Goal: Task Accomplishment & Management: Manage account settings

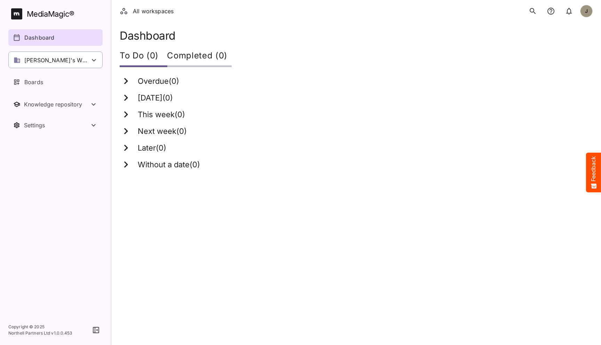
click at [80, 60] on div "[PERSON_NAME]'s Workspace" at bounding box center [55, 59] width 94 height 17
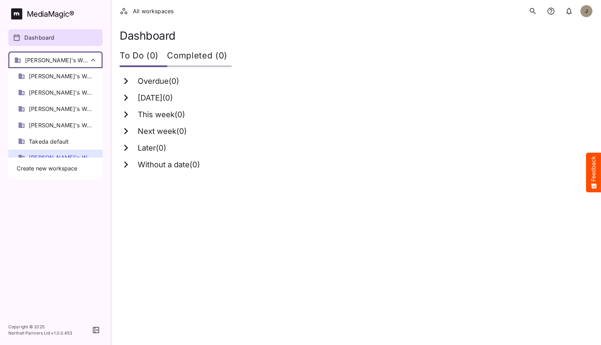
click at [80, 60] on div at bounding box center [300, 172] width 601 height 345
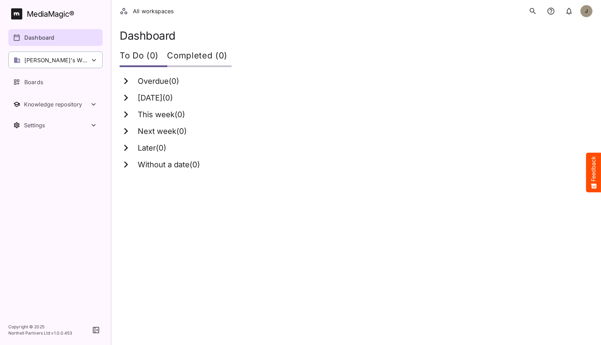
click at [79, 64] on div "[PERSON_NAME]'s Workspace" at bounding box center [55, 59] width 94 height 17
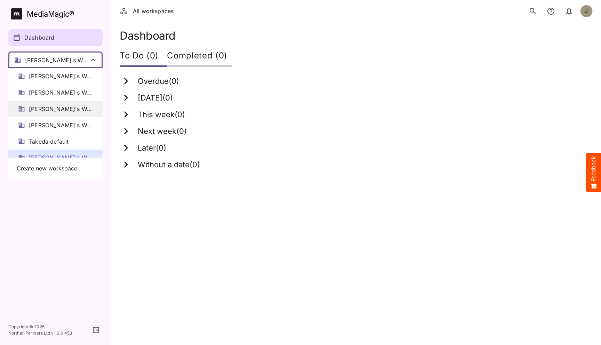
scroll to position [9, 0]
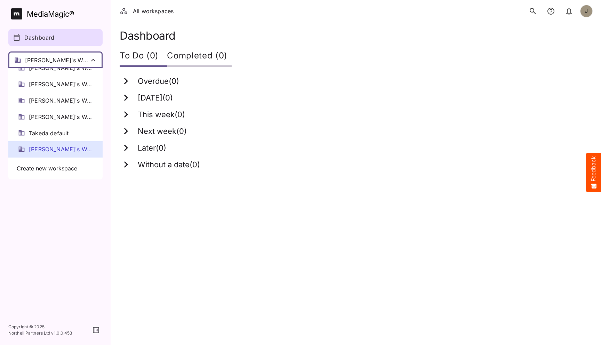
click at [54, 144] on div "[PERSON_NAME]'s Workspace" at bounding box center [55, 149] width 94 height 16
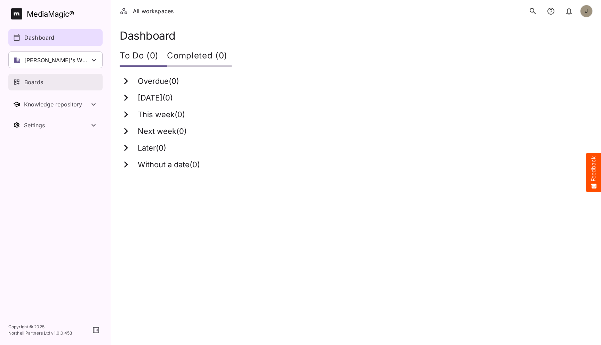
click at [56, 82] on div "Boards" at bounding box center [55, 82] width 85 height 8
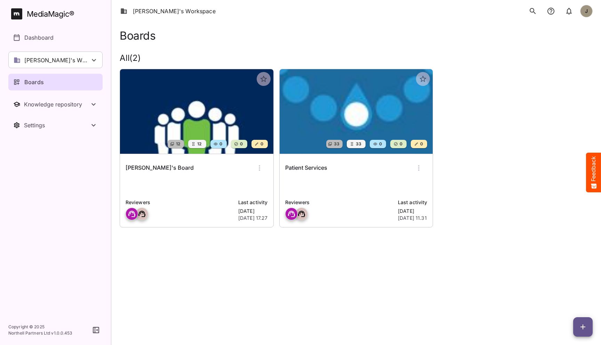
click at [186, 178] on div "[PERSON_NAME]'s Board Reviewers Last activity [DATE] [DATE] 17.27" at bounding box center [196, 190] width 153 height 73
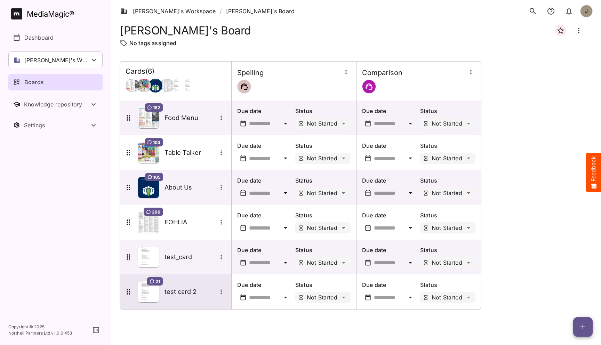
click at [177, 299] on div "21 test card 2" at bounding box center [175, 291] width 102 height 21
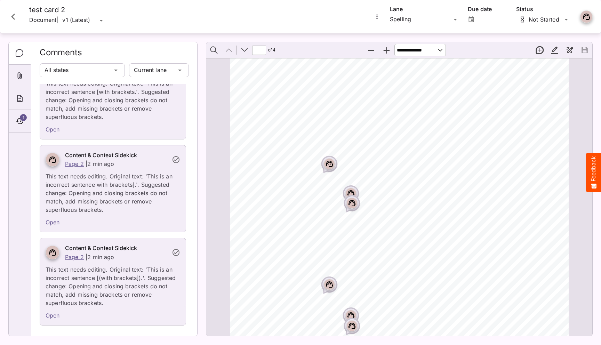
scroll to position [1557, 0]
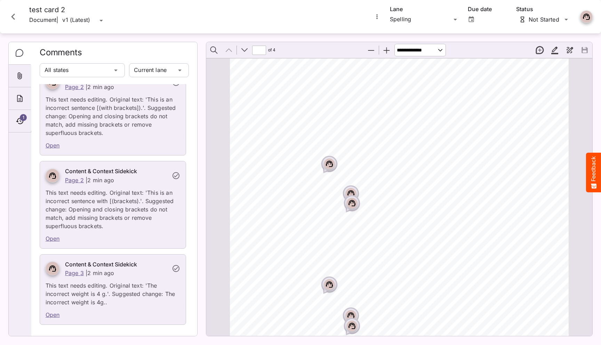
click at [330, 164] on rect "Page ⁨1⁩" at bounding box center [329, 164] width 8 height 8
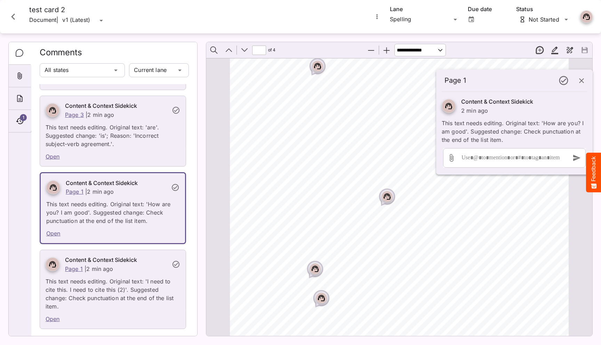
scroll to position [1153, 0]
click at [317, 204] on icon "Page ⁨3⁩" at bounding box center [315, 205] width 4 height 2
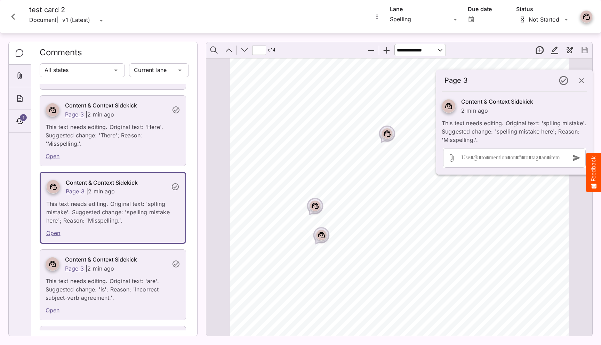
scroll to position [141, 0]
drag, startPoint x: 115, startPoint y: 213, endPoint x: 92, endPoint y: 213, distance: 23.3
click at [92, 213] on p "This text needs editing. Original text: 'splling mistake'. Suggested change: 's…" at bounding box center [112, 210] width 133 height 29
drag, startPoint x: 154, startPoint y: 210, endPoint x: 136, endPoint y: 210, distance: 17.7
click at [136, 210] on p "This text needs editing. Original text: 'splling mistake'. Suggested change: 's…" at bounding box center [112, 210] width 133 height 29
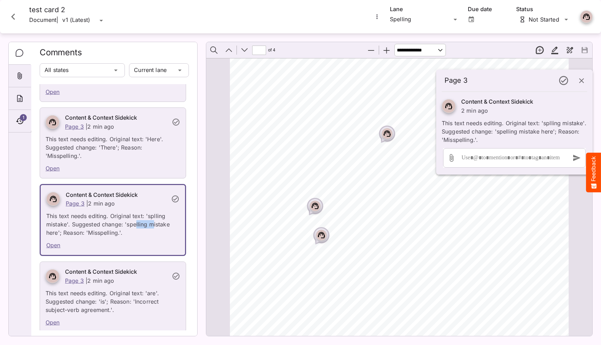
scroll to position [130, 0]
click at [56, 169] on link "Open" at bounding box center [53, 167] width 14 height 7
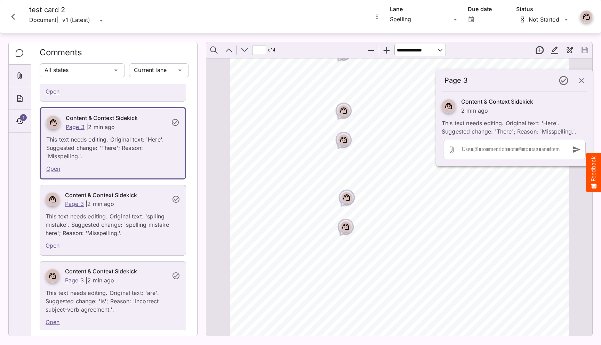
scroll to position [631, 0]
click at [348, 208] on icon "Page ⁨2⁩" at bounding box center [347, 208] width 4 height 2
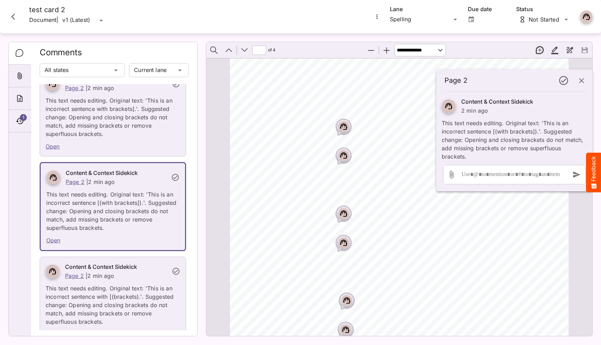
scroll to position [536, 0]
click at [340, 128] on rect "Page ⁨2⁩" at bounding box center [343, 130] width 8 height 8
click at [345, 163] on rect "Page ⁨2⁩" at bounding box center [343, 159] width 8 height 8
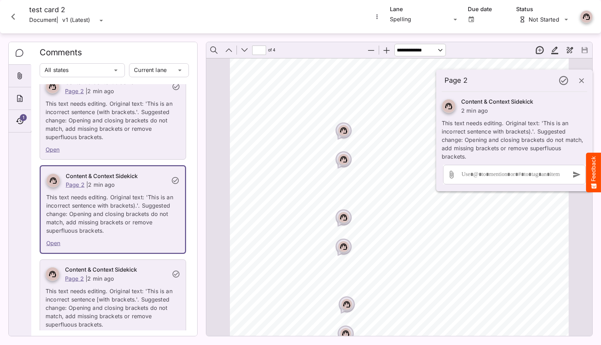
scroll to position [1184, 0]
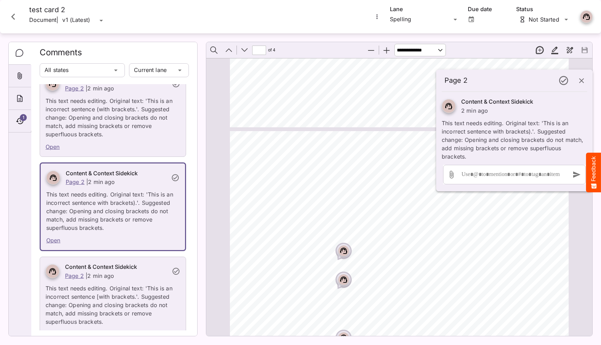
type input "*"
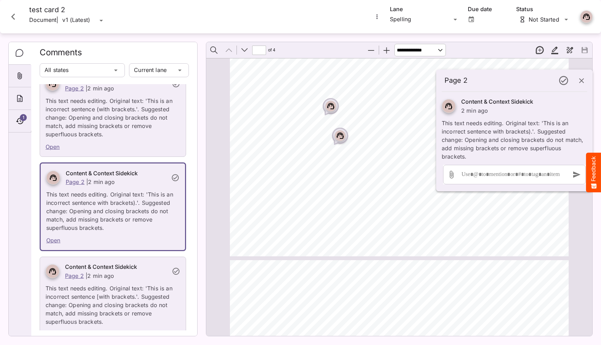
scroll to position [247, 0]
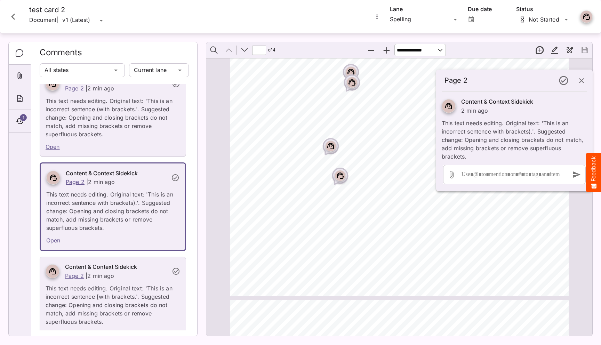
click at [327, 143] on rect "Page ⁨1⁩" at bounding box center [330, 146] width 8 height 8
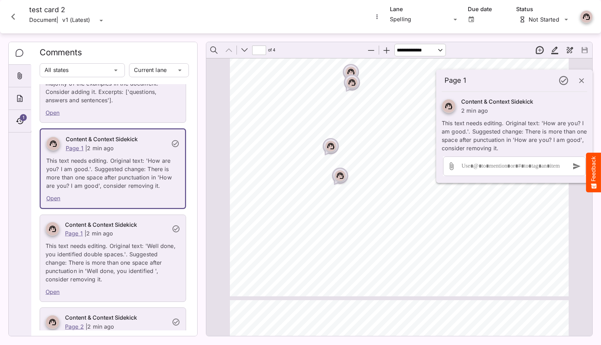
scroll to position [908, 0]
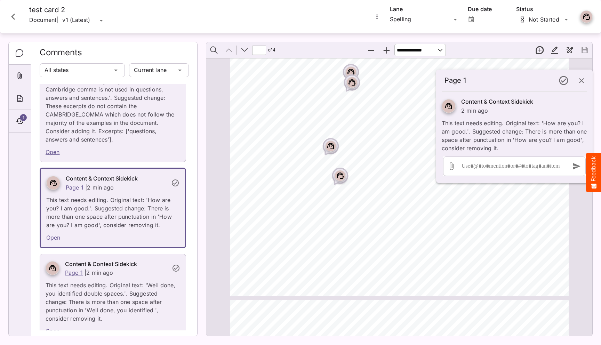
click at [335, 148] on rect "Page ⁨1⁩" at bounding box center [330, 146] width 8 height 8
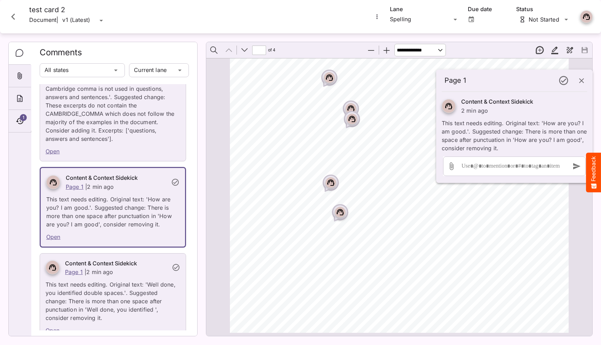
scroll to position [208, 0]
click at [335, 181] on div "Page ⁨1⁩" at bounding box center [330, 184] width 11 height 11
drag, startPoint x: 318, startPoint y: 189, endPoint x: 299, endPoint y: 189, distance: 19.1
click at [299, 189] on div "Bullet points 1. Hello 2. Bye 3. How are you? I am good. 4. How are you? Good, …" at bounding box center [402, 97] width 345 height 488
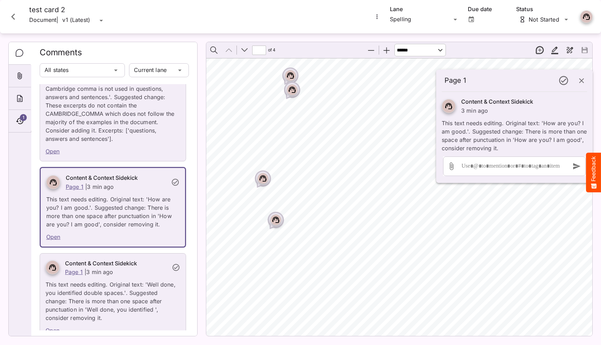
scroll to position [293, 36]
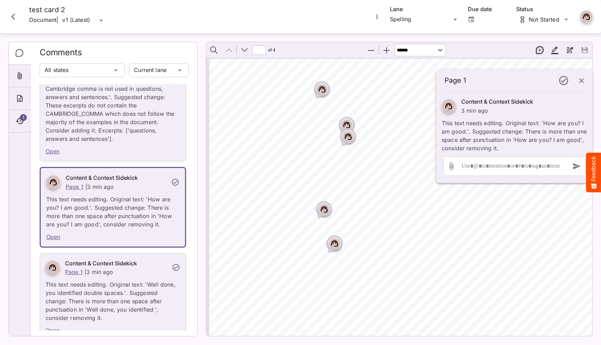
select select "******"
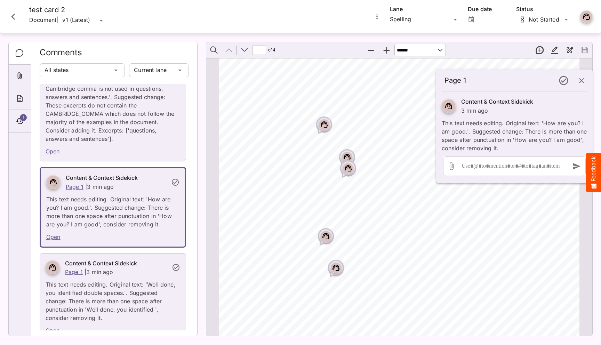
scroll to position [175, 0]
click at [353, 173] on div "Page ⁨1⁩" at bounding box center [347, 172] width 11 height 11
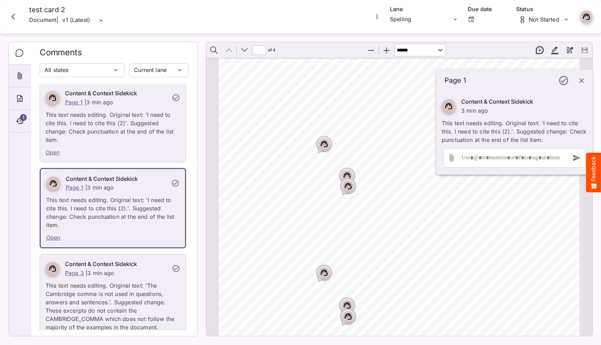
scroll to position [0, 0]
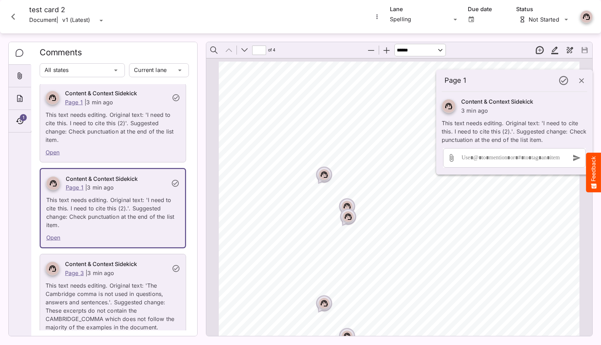
click at [325, 172] on icon "Page ⁨1⁩" at bounding box center [324, 173] width 4 height 2
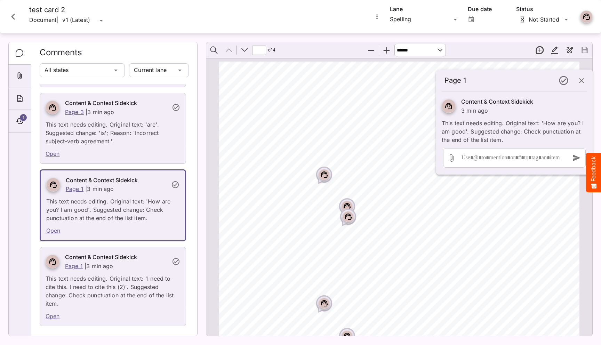
scroll to position [294, 0]
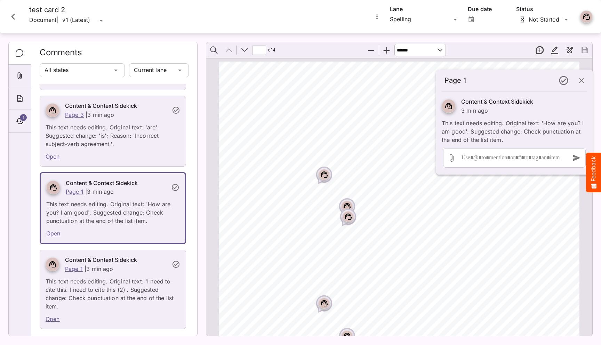
click at [325, 176] on rect "Page ⁨1⁩" at bounding box center [324, 174] width 8 height 8
click at [346, 203] on icon "Page ⁨1⁩" at bounding box center [346, 206] width 7 height 6
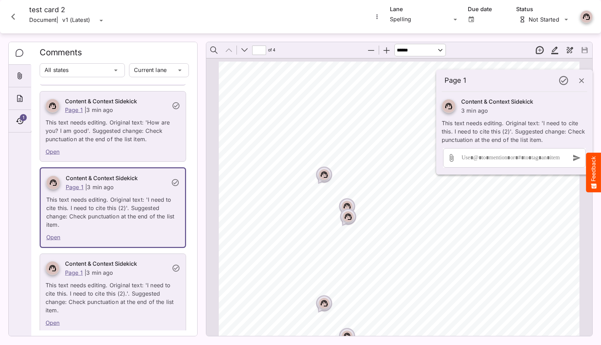
scroll to position [376, 0]
click at [351, 217] on icon "Page ⁨1⁩" at bounding box center [348, 216] width 7 height 6
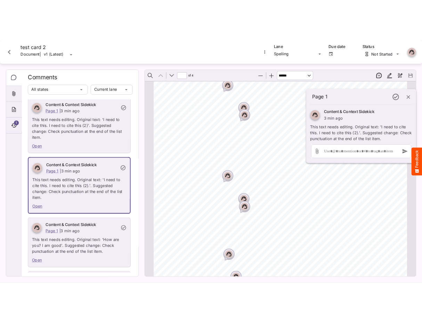
scroll to position [117, 0]
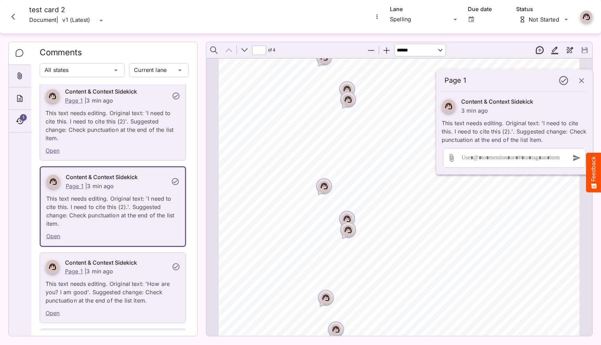
click at [18, 17] on icon "Close card" at bounding box center [13, 16] width 13 height 13
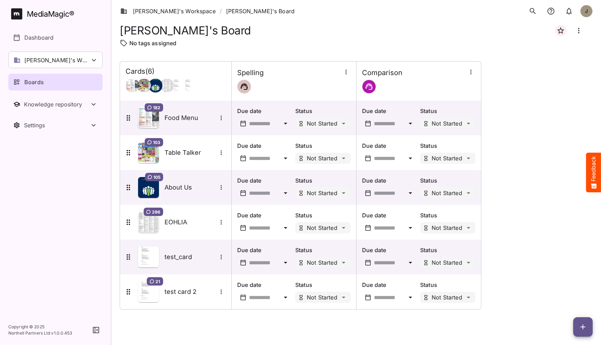
click at [577, 326] on span "button" at bounding box center [582, 327] width 19 height 8
click at [568, 285] on p "Add new card" at bounding box center [565, 282] width 38 height 8
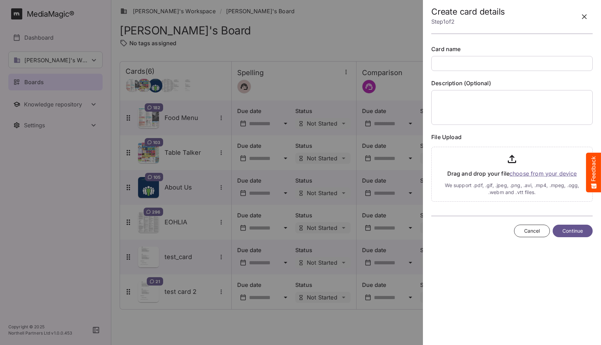
click at [482, 66] on input "text" at bounding box center [511, 63] width 161 height 15
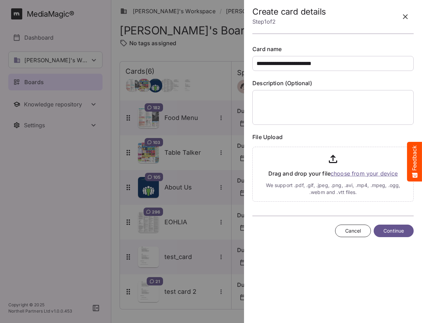
type input "**********"
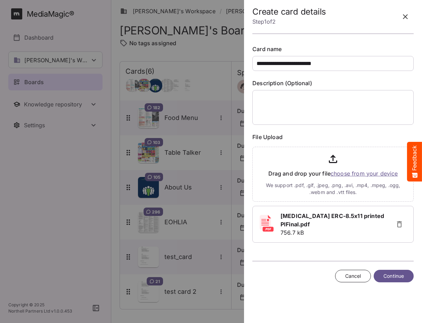
click at [391, 273] on span "Continue" at bounding box center [393, 276] width 21 height 9
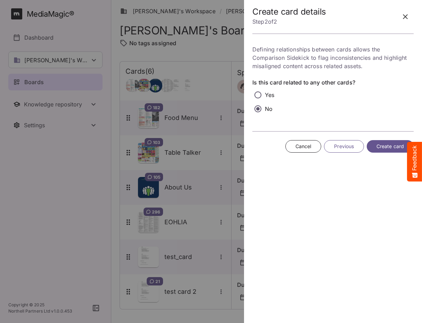
click at [388, 148] on span "Create card" at bounding box center [389, 146] width 27 height 9
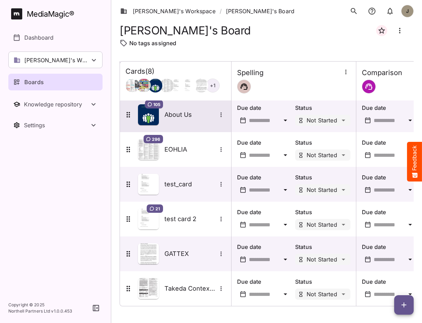
scroll to position [70, 0]
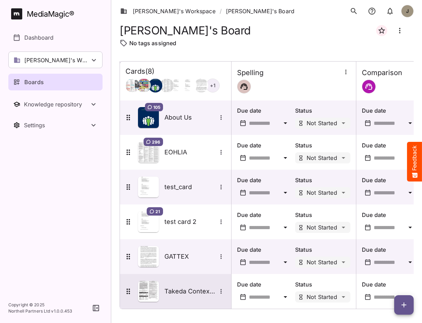
click at [179, 288] on h5 "Takeda Contextual Checking" at bounding box center [190, 291] width 52 height 8
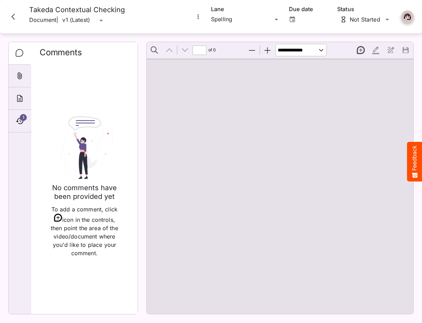
type input "*"
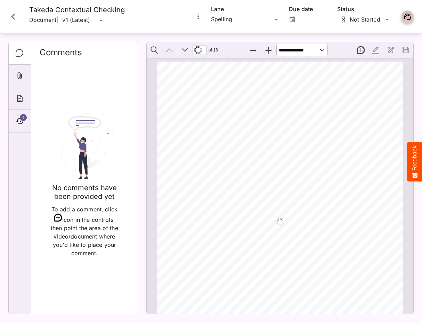
scroll to position [3, 0]
click at [22, 124] on icon "Timeline" at bounding box center [20, 121] width 8 height 8
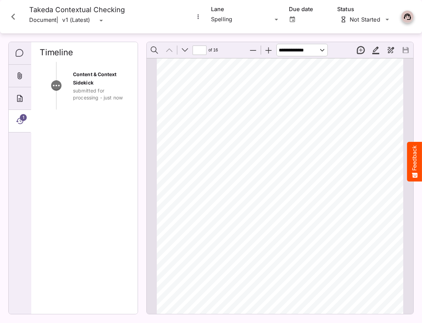
click at [24, 125] on div "1" at bounding box center [20, 121] width 23 height 23
click at [21, 118] on span "1" at bounding box center [23, 117] width 7 height 7
drag, startPoint x: 124, startPoint y: 98, endPoint x: 73, endPoint y: 74, distance: 56.0
click at [73, 74] on div "Content & Context Sidekick submitted for processing - just now" at bounding box center [101, 85] width 56 height 31
click at [74, 72] on span "Content & Context Sidekick" at bounding box center [95, 78] width 44 height 15
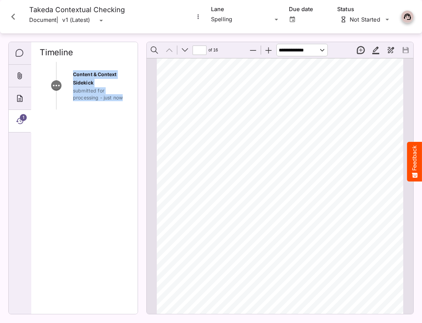
drag, startPoint x: 74, startPoint y: 72, endPoint x: 123, endPoint y: 98, distance: 56.3
click at [123, 98] on div "Content & Context Sidekick submitted for processing - just now" at bounding box center [101, 85] width 56 height 31
click at [123, 98] on p "submitted for processing - just now" at bounding box center [101, 94] width 56 height 14
drag, startPoint x: 123, startPoint y: 98, endPoint x: 75, endPoint y: 74, distance: 54.1
click at [75, 74] on div "Content & Context Sidekick submitted for processing - just now" at bounding box center [101, 85] width 56 height 31
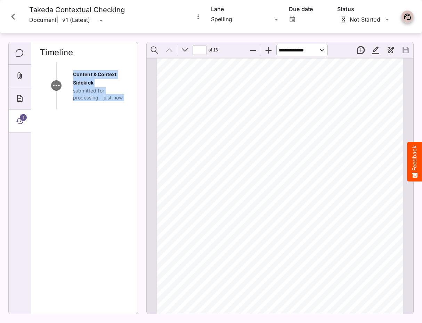
click at [75, 74] on span "Content & Context Sidekick" at bounding box center [95, 78] width 44 height 15
drag, startPoint x: 124, startPoint y: 97, endPoint x: 72, endPoint y: 75, distance: 56.4
click at [72, 75] on div "Content & Context Sidekick submitted for processing - just now" at bounding box center [85, 89] width 90 height 39
click at [13, 18] on icon "Close card" at bounding box center [13, 17] width 4 height 6
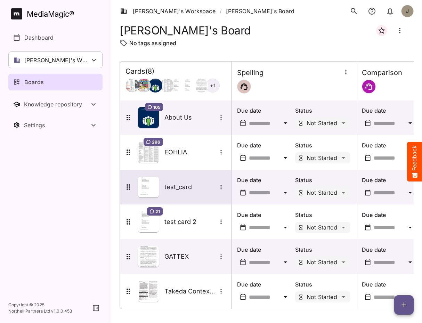
scroll to position [73, 0]
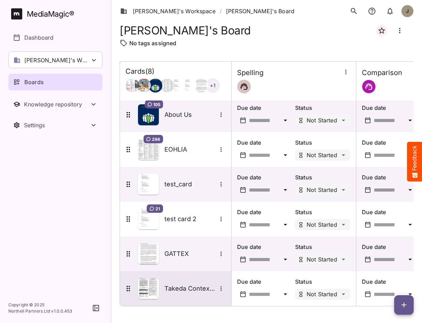
click at [189, 291] on h5 "Takeda Contextual Checking" at bounding box center [190, 288] width 52 height 8
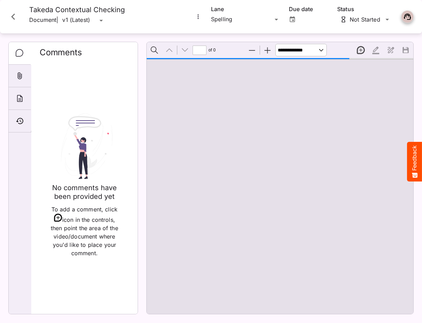
scroll to position [3, 0]
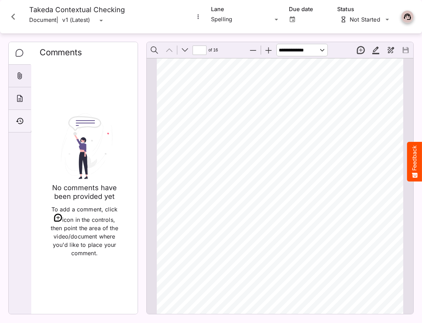
click at [20, 117] on icon "Timeline" at bounding box center [20, 121] width 8 height 8
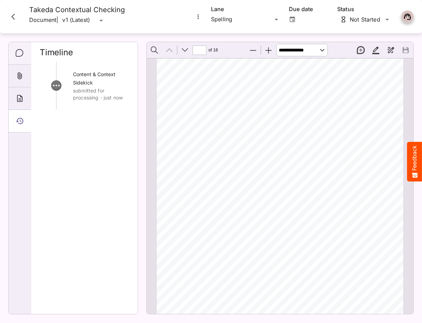
click at [18, 55] on icon "Comments" at bounding box center [20, 53] width 8 height 8
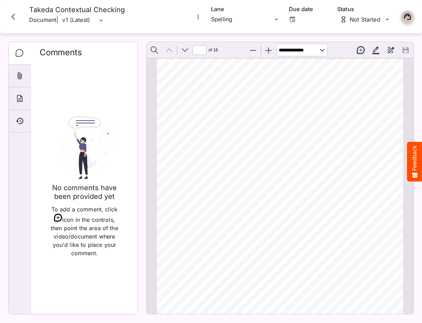
click at [72, 147] on img at bounding box center [84, 146] width 58 height 66
click at [25, 116] on div "Timeline" at bounding box center [20, 121] width 22 height 23
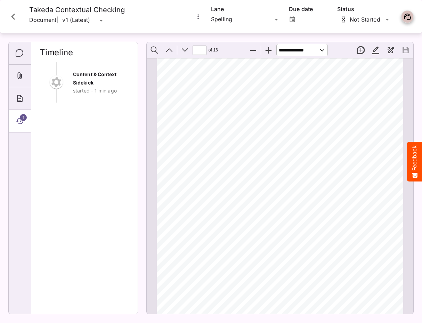
click at [229, 139] on span "[MEDICAL_DATA] (PI) who were 12 years of age and older during a clinical" at bounding box center [223, 141] width 103 height 4
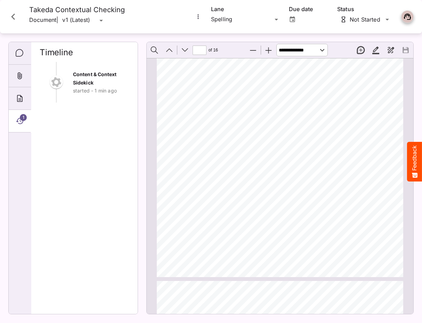
scroll to position [89, 0]
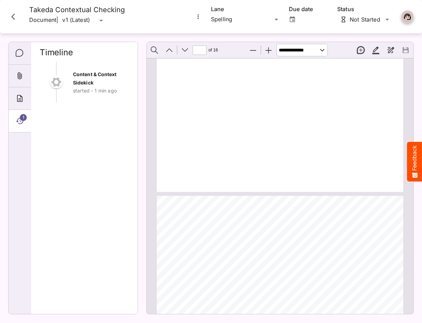
type input "*"
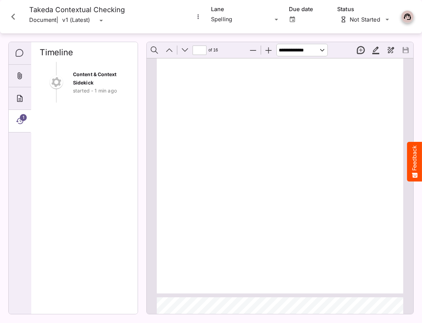
scroll to position [0, 0]
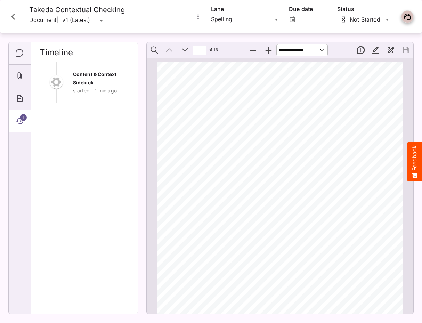
click at [24, 57] on div "Comments" at bounding box center [20, 53] width 22 height 23
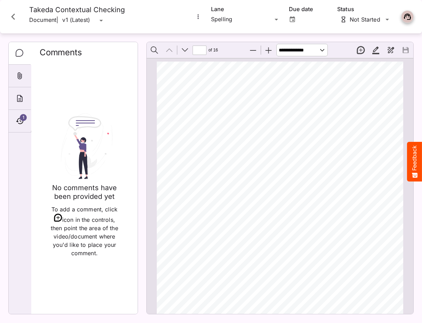
click at [14, 16] on icon "Close card" at bounding box center [13, 16] width 13 height 13
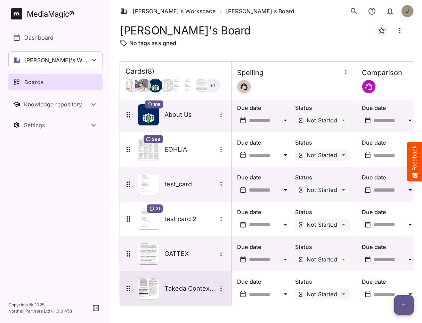
click at [190, 278] on div "Takeda Contextual Checking" at bounding box center [175, 288] width 102 height 21
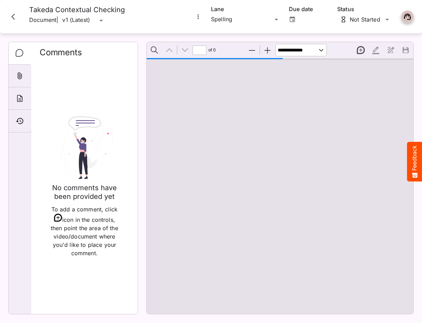
type input "*"
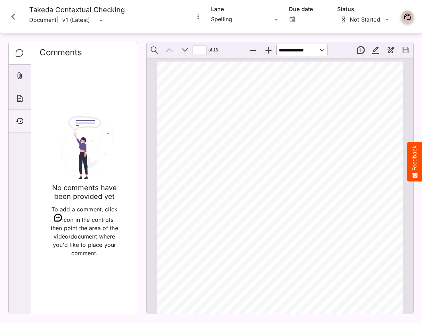
click at [16, 121] on icon "Timeline" at bounding box center [20, 121] width 8 height 8
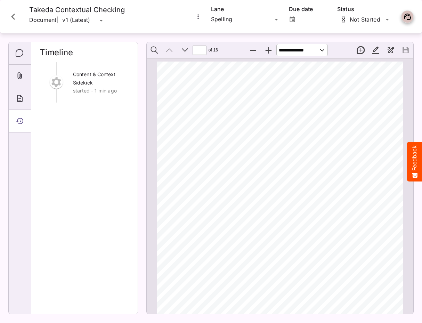
click at [16, 22] on icon "Close card" at bounding box center [13, 16] width 13 height 13
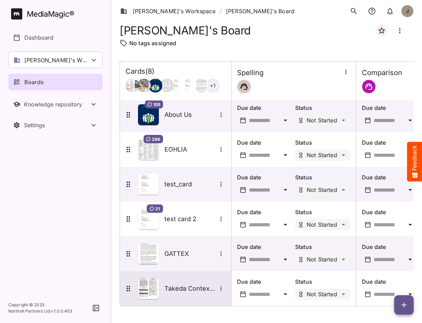
click at [180, 283] on div "Takeda Contextual Checking" at bounding box center [175, 288] width 102 height 21
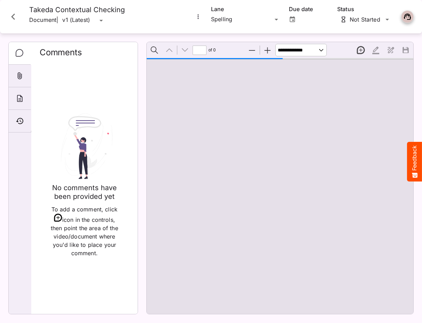
type input "*"
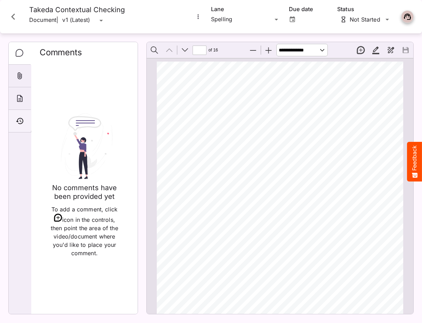
click at [19, 121] on icon "Timeline" at bounding box center [20, 121] width 8 height 8
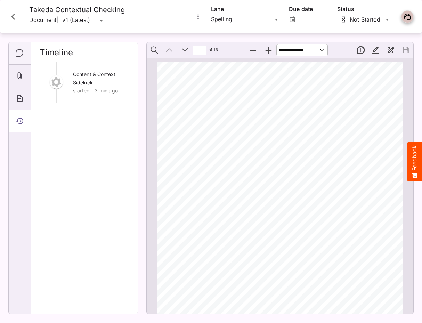
click at [18, 49] on icon "Comments" at bounding box center [20, 53] width 8 height 8
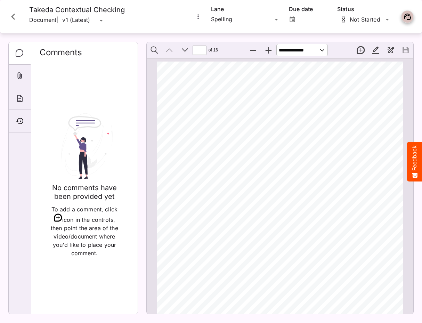
scroll to position [23, 0]
click at [20, 120] on icon "Timeline" at bounding box center [19, 121] width 7 height 6
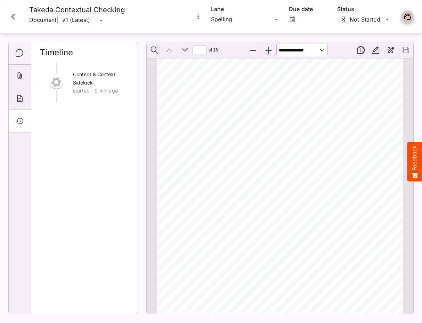
click at [20, 55] on icon "Comments" at bounding box center [20, 53] width 8 height 8
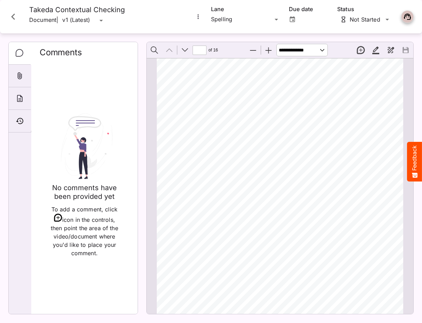
click at [15, 18] on icon "Close card" at bounding box center [13, 16] width 13 height 13
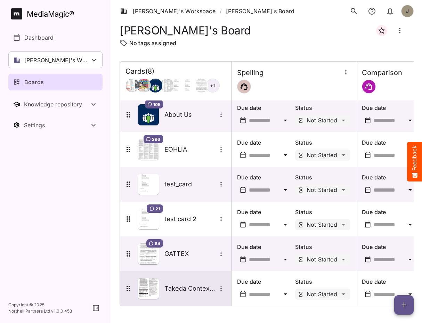
click at [179, 288] on h5 "Takeda Contextual Checking" at bounding box center [190, 288] width 52 height 8
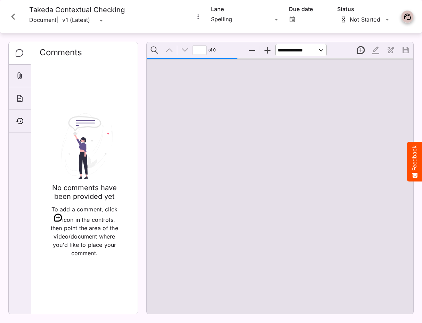
type input "*"
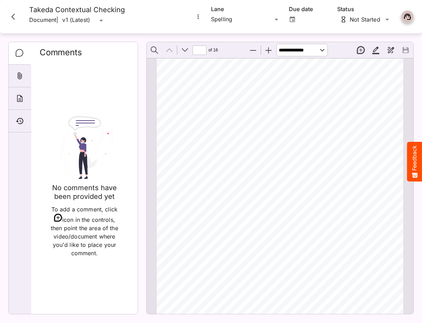
click at [11, 17] on icon "Close card" at bounding box center [13, 16] width 13 height 13
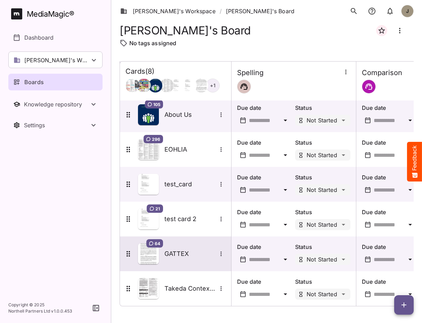
click at [164, 249] on div "64 GATTEX" at bounding box center [175, 253] width 102 height 21
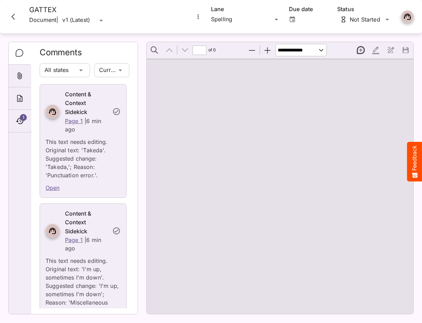
type input "*"
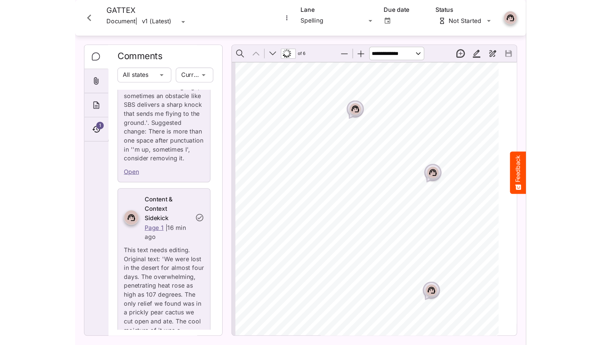
scroll to position [4623, 0]
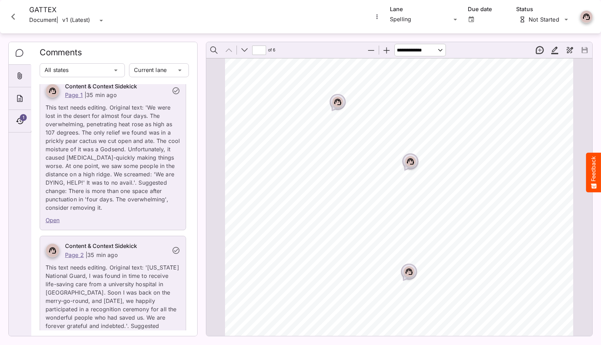
click at [14, 17] on icon "Close card" at bounding box center [13, 16] width 13 height 13
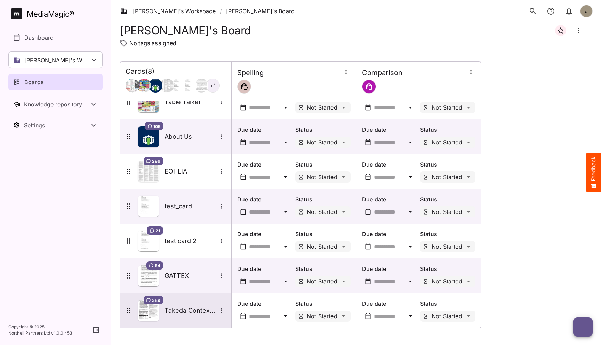
click at [194, 308] on h5 "Takeda Contextual Checking" at bounding box center [190, 310] width 52 height 8
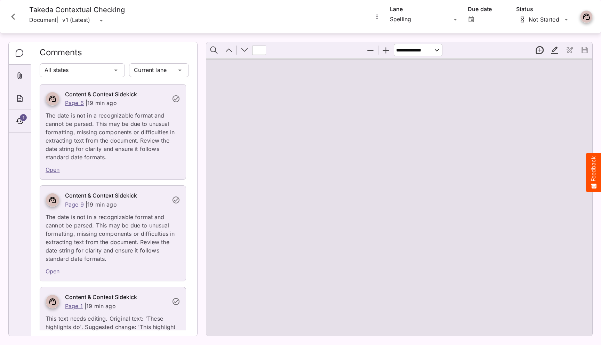
click at [410, 213] on div at bounding box center [399, 197] width 386 height 278
type input "*"
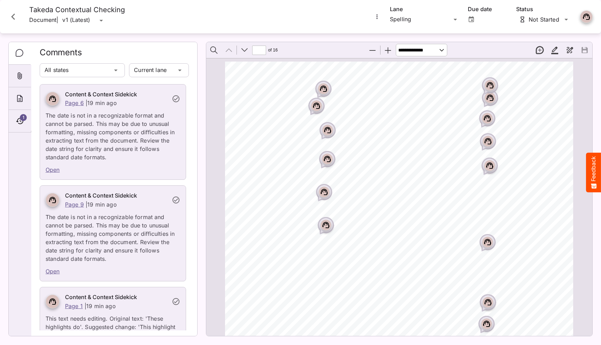
scroll to position [31, 0]
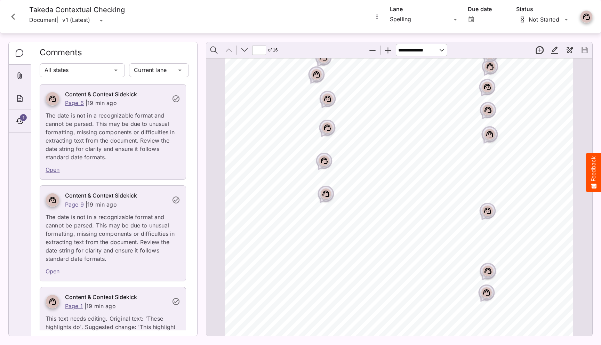
click at [321, 163] on icon "Page ⁨1⁩" at bounding box center [324, 160] width 7 height 6
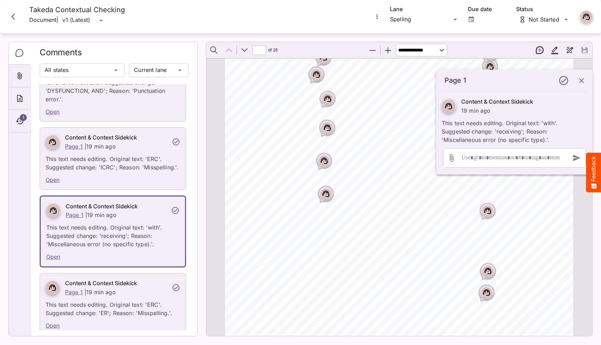
scroll to position [573, 0]
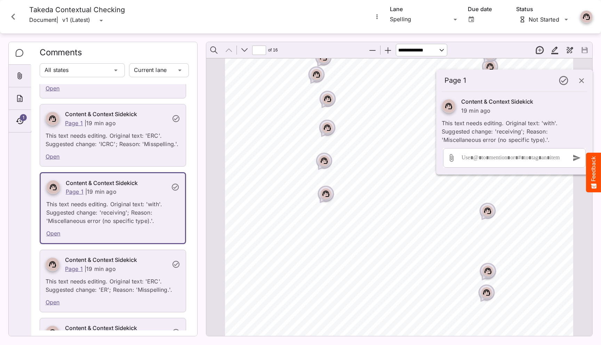
click at [326, 159] on icon "Page ⁨1⁩" at bounding box center [324, 160] width 7 height 6
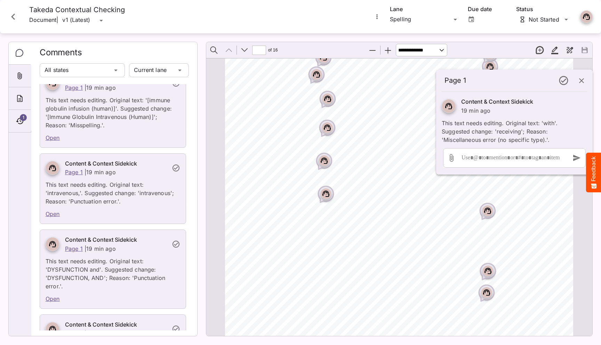
scroll to position [250, 0]
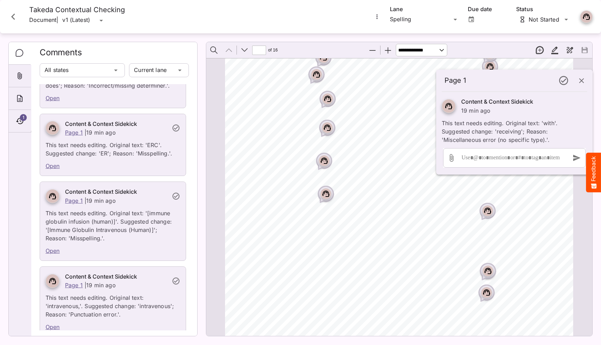
click at [13, 25] on button "Close card" at bounding box center [13, 16] width 21 height 21
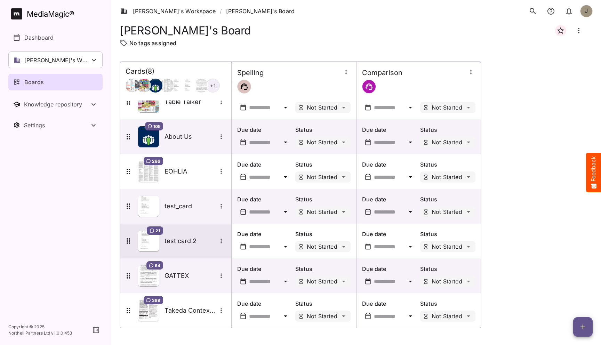
click at [179, 233] on div "21 test card 2" at bounding box center [175, 240] width 102 height 21
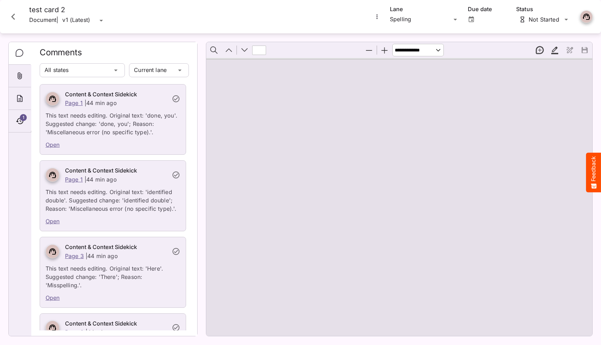
type input "*"
select select "******"
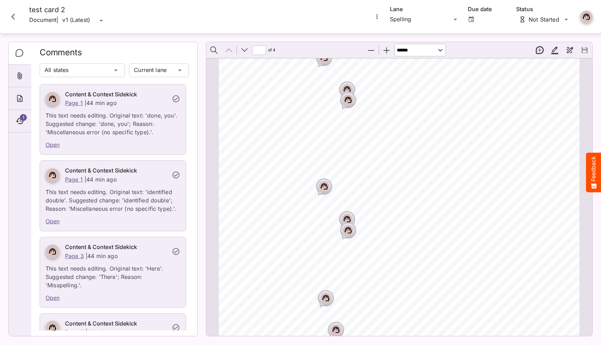
click at [13, 16] on icon "Close card" at bounding box center [13, 16] width 13 height 13
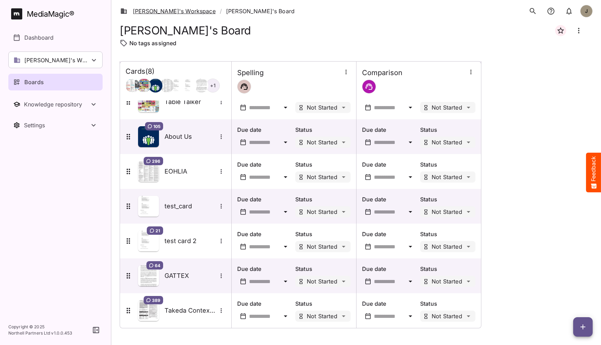
click at [161, 11] on link "[PERSON_NAME]'s Workspace" at bounding box center [167, 11] width 95 height 8
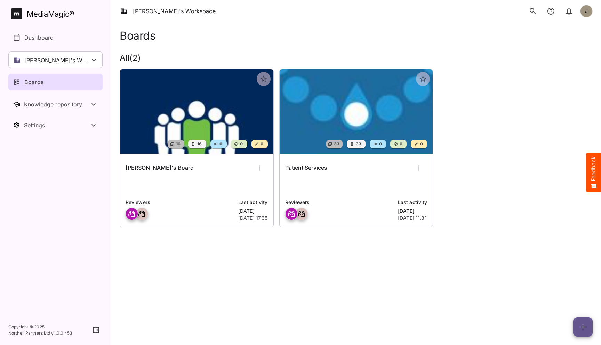
click at [330, 179] on p at bounding box center [356, 186] width 142 height 14
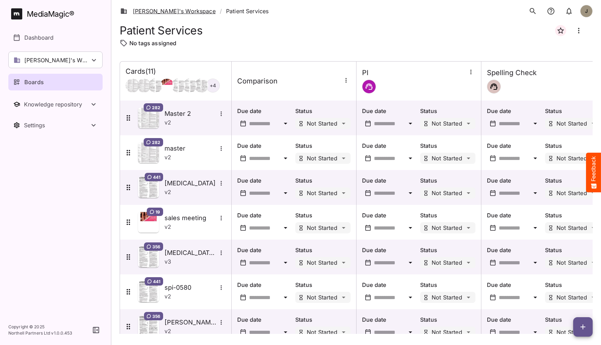
click at [150, 14] on link "[PERSON_NAME]'s Workspace" at bounding box center [167, 11] width 95 height 8
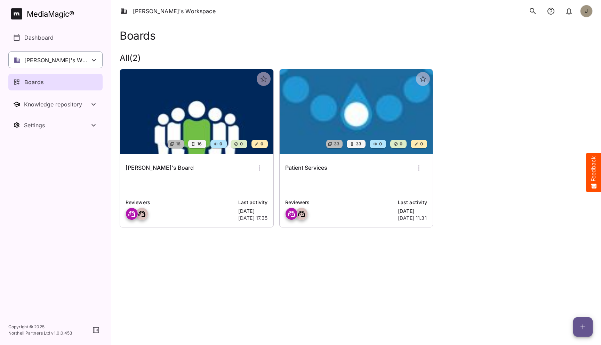
click at [57, 63] on p "[PERSON_NAME]'s Workspace" at bounding box center [56, 60] width 65 height 8
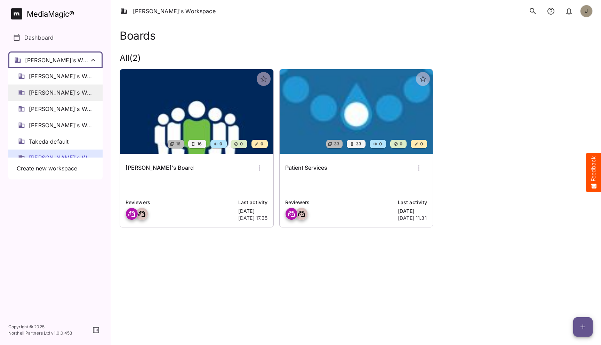
click at [57, 96] on span "[PERSON_NAME]'s Workspace" at bounding box center [61, 93] width 64 height 8
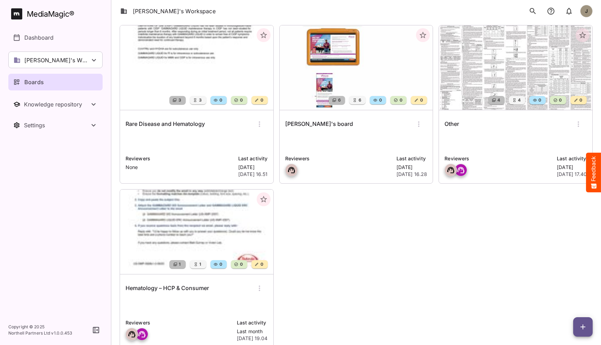
scroll to position [58, 0]
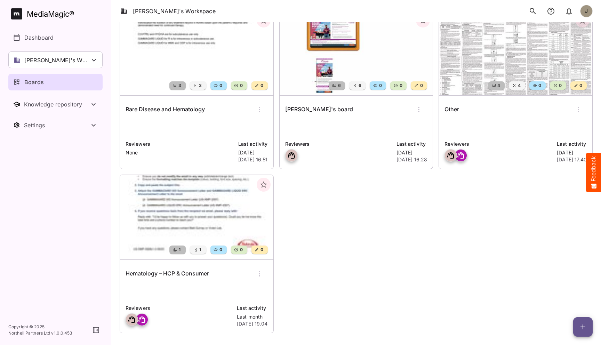
click at [501, 135] on div "Other Reviewers Last activity [DATE] 17.40" at bounding box center [515, 132] width 153 height 73
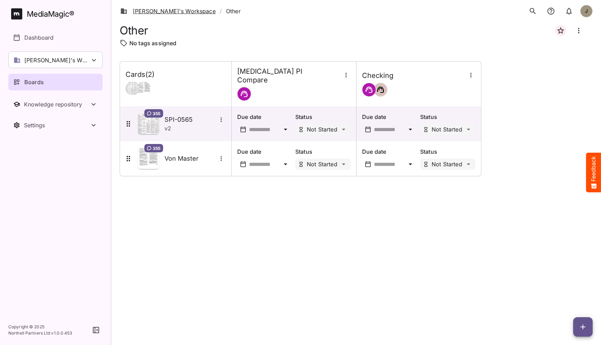
click at [151, 11] on link "[PERSON_NAME]'s Workspace" at bounding box center [167, 11] width 95 height 8
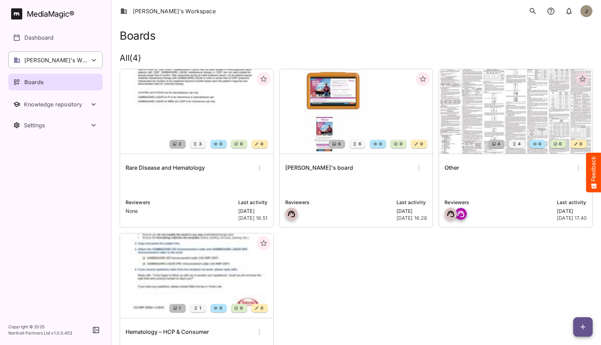
click at [75, 62] on p "[PERSON_NAME]'s Workspace" at bounding box center [56, 60] width 65 height 8
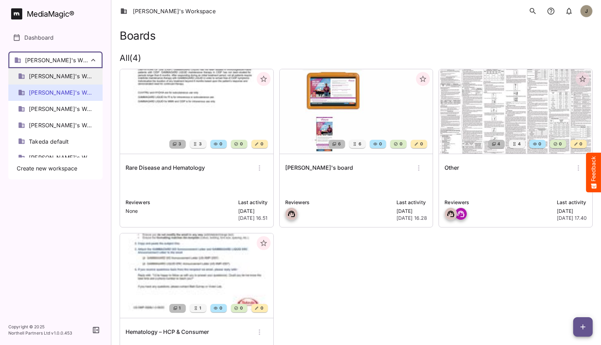
click at [60, 81] on div "[PERSON_NAME]'s Workspace" at bounding box center [55, 76] width 94 height 16
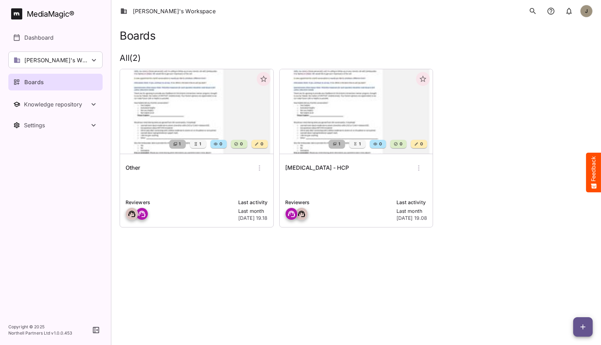
click at [190, 246] on html "[PERSON_NAME]'s Workspace J MediaMagic ® Dashboard [PERSON_NAME]'s Workspace [P…" at bounding box center [300, 123] width 601 height 246
click at [85, 64] on div "[PERSON_NAME]'s Workspace" at bounding box center [55, 59] width 94 height 17
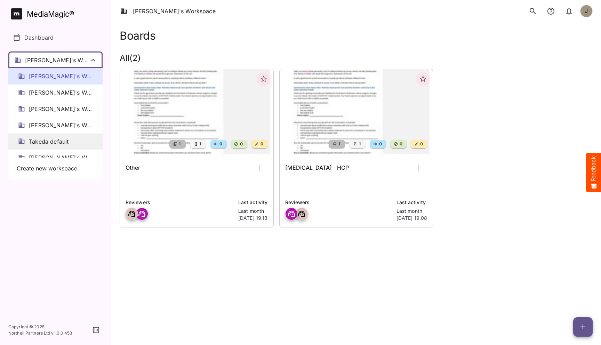
scroll to position [9, 0]
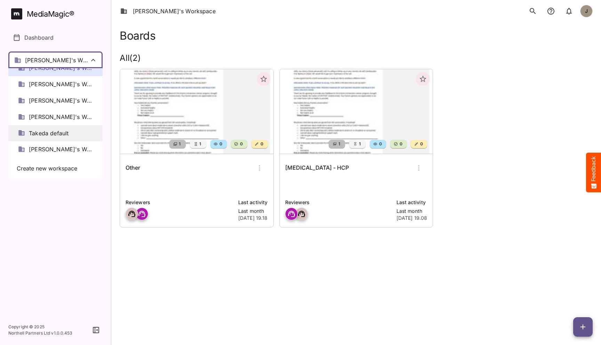
click at [54, 145] on span "[PERSON_NAME]'s Workspace" at bounding box center [61, 149] width 64 height 8
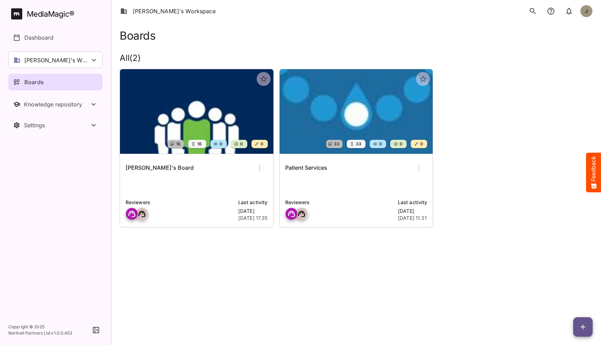
click at [339, 189] on p at bounding box center [356, 186] width 142 height 14
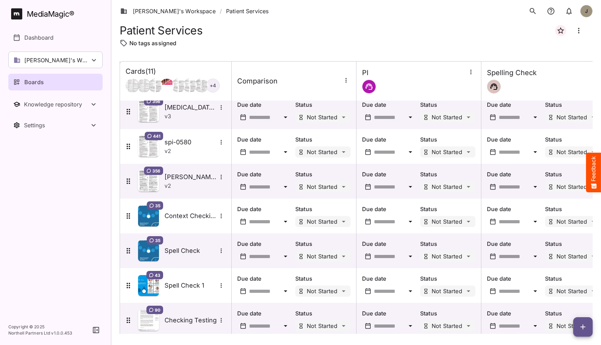
scroll to position [155, 0]
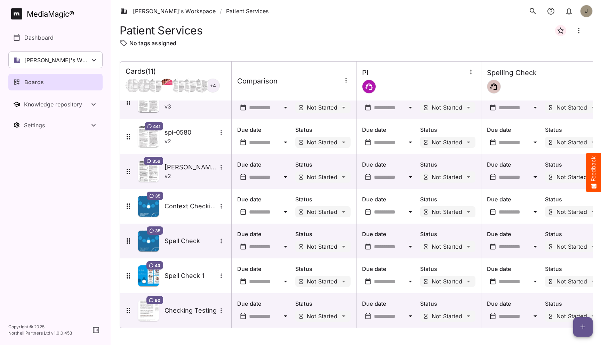
click at [211, 88] on div "+ 4" at bounding box center [213, 86] width 14 height 14
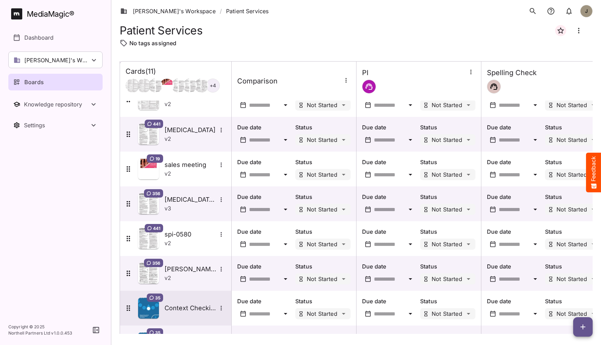
scroll to position [155, 0]
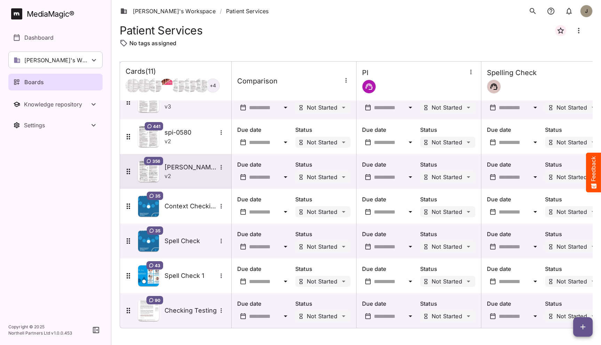
click at [191, 178] on div "v 2" at bounding box center [194, 176] width 61 height 8
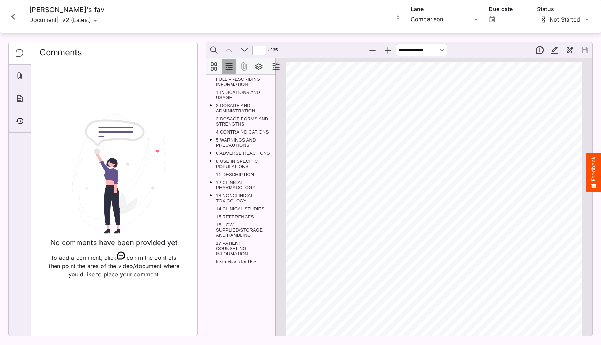
scroll to position [0, 0]
click at [398, 17] on icon "More options for camille's fav" at bounding box center [397, 16] width 7 height 7
click at [414, 49] on p "Compare versions" at bounding box center [433, 49] width 63 height 8
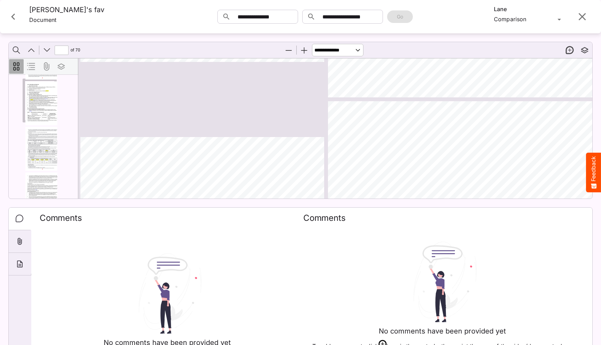
scroll to position [775, 1]
type input "*"
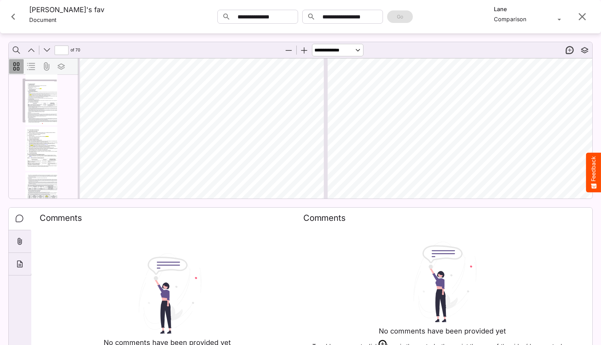
scroll to position [971, 1]
click at [13, 10] on button "Close card" at bounding box center [13, 16] width 21 height 21
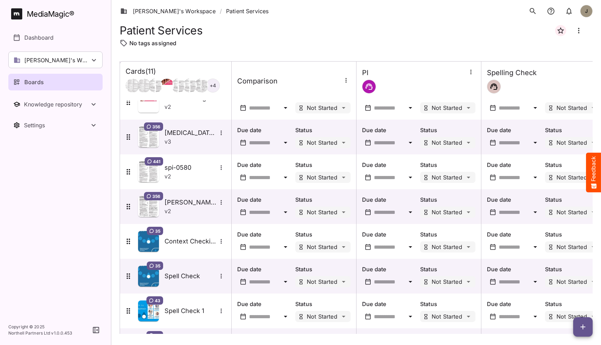
scroll to position [77, 0]
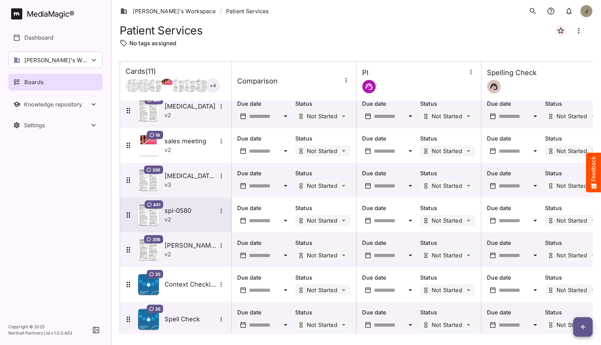
click at [188, 213] on h5 "spi-0580" at bounding box center [190, 210] width 52 height 8
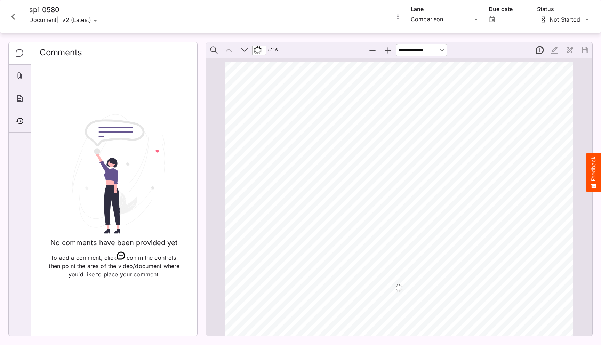
scroll to position [3, 0]
click at [397, 16] on icon "More options for spi-0580" at bounding box center [397, 16] width 7 height 7
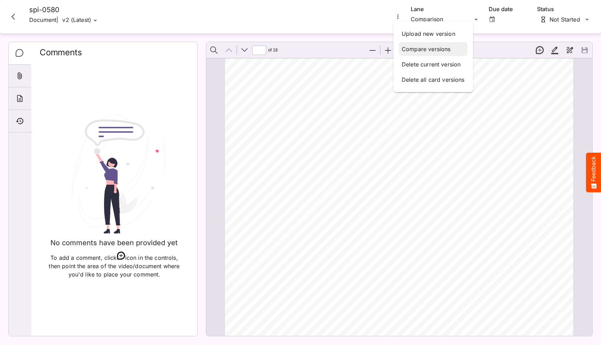
click at [406, 46] on p "Compare versions" at bounding box center [433, 49] width 63 height 8
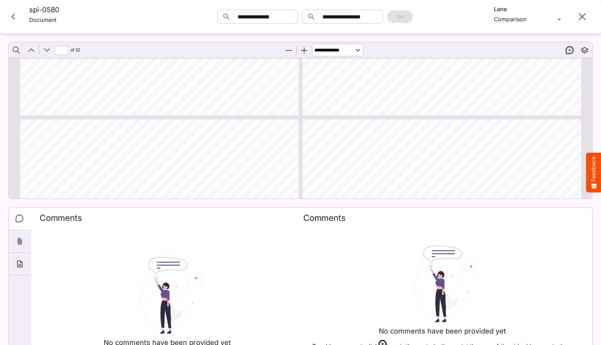
type input "*"
